Goal: Information Seeking & Learning: Check status

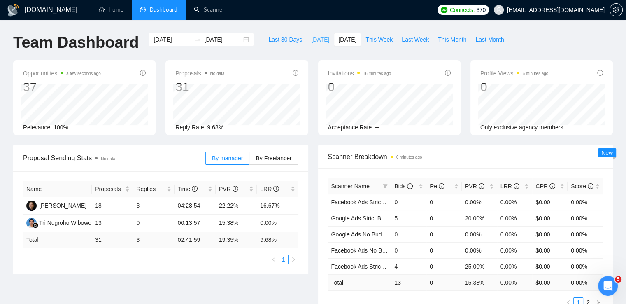
click at [311, 41] on span "[DATE]" at bounding box center [320, 39] width 18 height 9
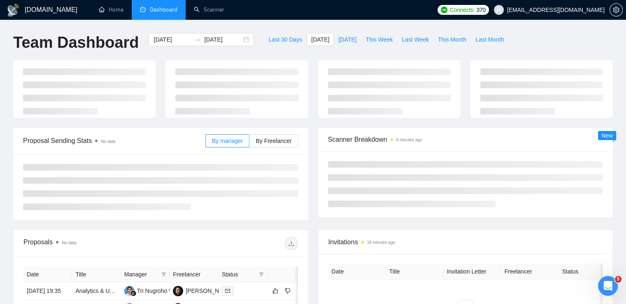
type input "[DATE]"
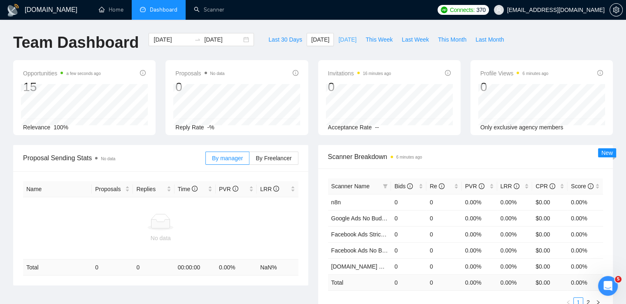
click at [338, 41] on span "[DATE]" at bounding box center [347, 39] width 18 height 9
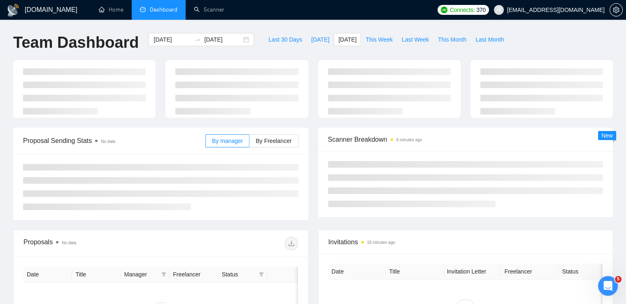
type input "[DATE]"
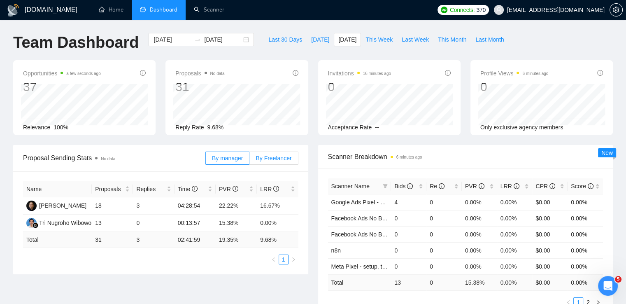
click at [282, 156] on span "By Freelancer" at bounding box center [274, 158] width 36 height 7
click at [249, 160] on input "By Freelancer" at bounding box center [249, 160] width 0 height 0
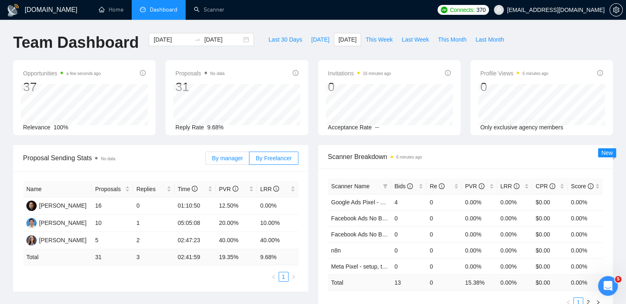
click at [231, 163] on label "By manager" at bounding box center [227, 157] width 44 height 13
click at [206, 160] on input "By manager" at bounding box center [206, 160] width 0 height 0
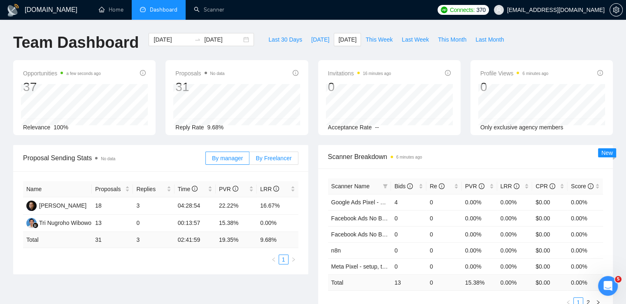
click at [287, 158] on span "By Freelancer" at bounding box center [274, 158] width 36 height 7
click at [249, 160] on input "By Freelancer" at bounding box center [249, 160] width 0 height 0
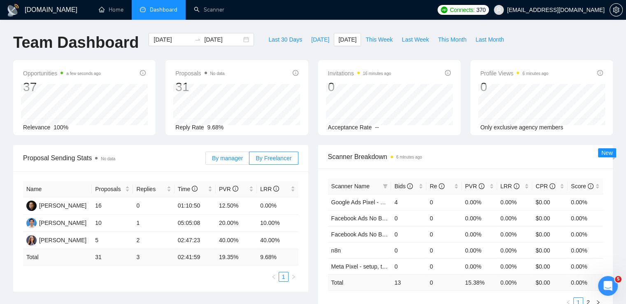
click at [228, 157] on span "By manager" at bounding box center [227, 158] width 31 height 7
click at [206, 160] on input "By manager" at bounding box center [206, 160] width 0 height 0
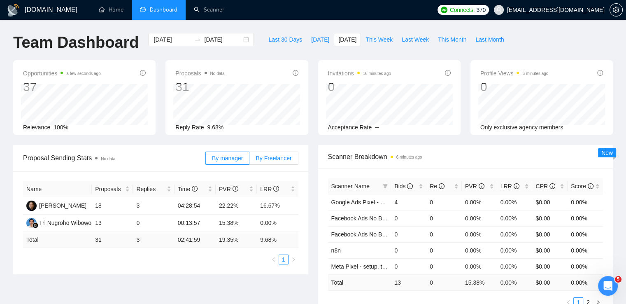
click at [275, 155] on span "By Freelancer" at bounding box center [274, 158] width 36 height 7
click at [249, 160] on input "By Freelancer" at bounding box center [249, 160] width 0 height 0
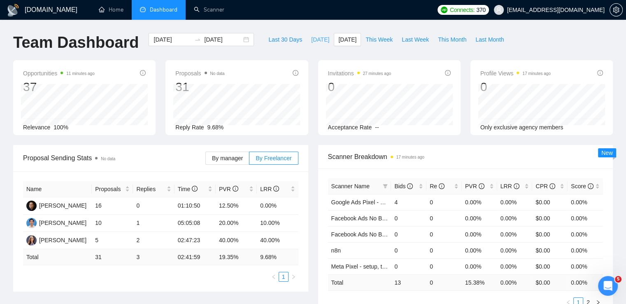
click at [311, 38] on span "[DATE]" at bounding box center [320, 39] width 18 height 9
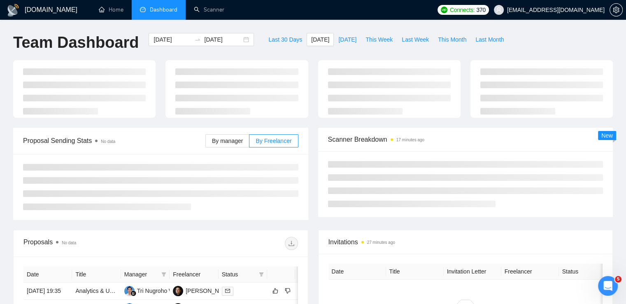
type input "[DATE]"
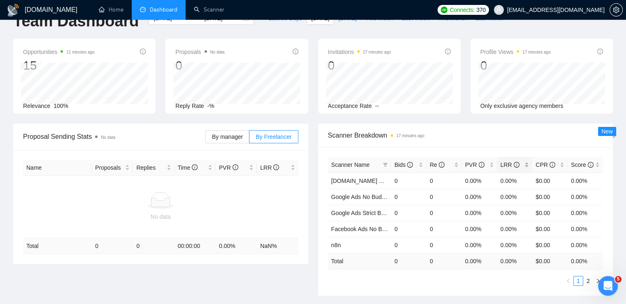
scroll to position [41, 0]
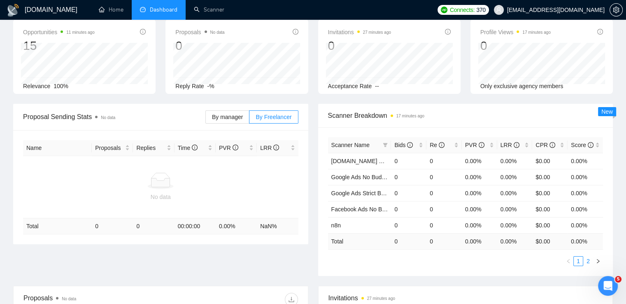
click at [591, 260] on link "2" at bounding box center [588, 260] width 9 height 9
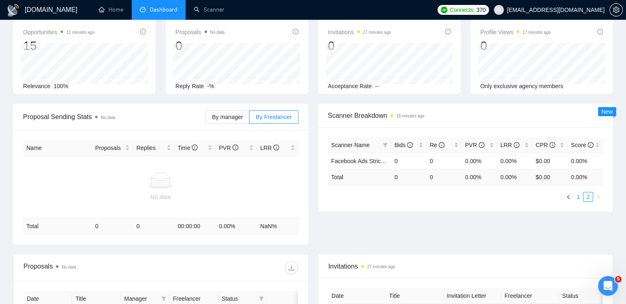
click at [578, 199] on link "1" at bounding box center [578, 196] width 9 height 9
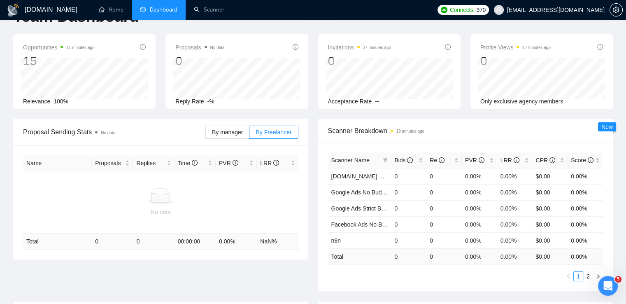
scroll to position [0, 0]
